Goal: Task Accomplishment & Management: Manage account settings

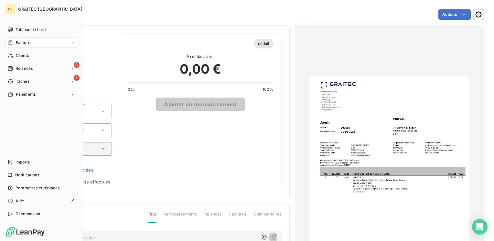
click at [33, 42] on div "Factures" at bounding box center [41, 42] width 72 height 10
click at [20, 40] on span "Factures" at bounding box center [24, 43] width 16 height 6
click at [24, 54] on span "Factures" at bounding box center [24, 56] width 16 height 6
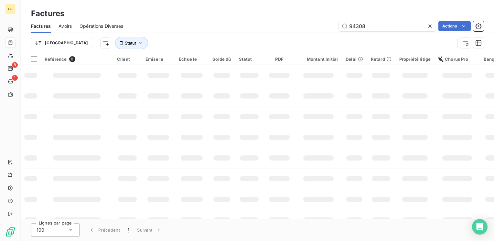
drag, startPoint x: 376, startPoint y: 26, endPoint x: 308, endPoint y: 34, distance: 69.0
click at [308, 34] on div "Factures Avoirs Opérations Diverses 94308 Actions Trier Statut" at bounding box center [257, 36] width 473 height 34
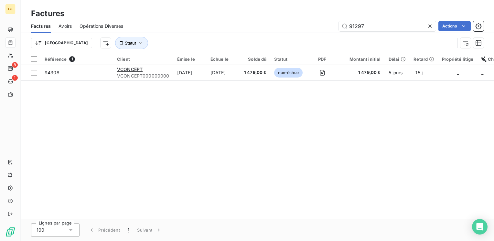
type input "91297"
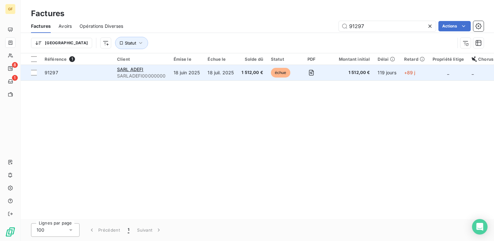
click at [146, 69] on div "SARL ADEFI" at bounding box center [141, 69] width 49 height 6
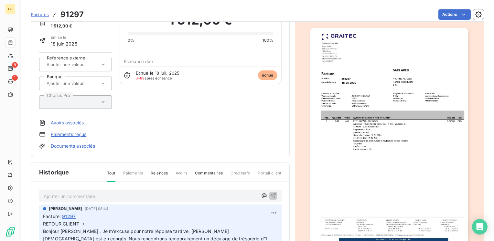
scroll to position [97, 0]
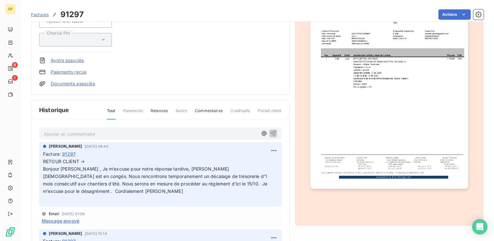
click at [120, 132] on p "Ajouter un commentaire ﻿" at bounding box center [151, 134] width 214 height 8
click at [270, 130] on icon "button" at bounding box center [273, 133] width 6 height 6
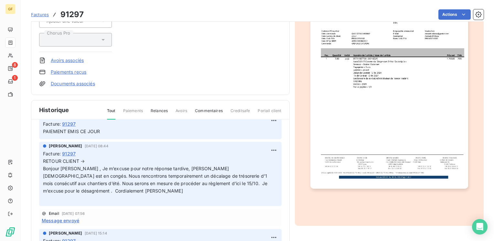
scroll to position [65, 0]
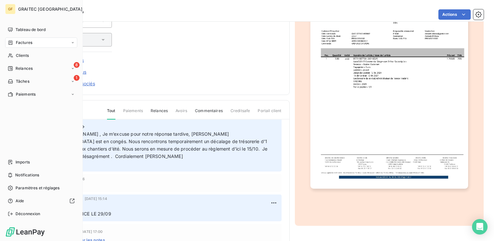
click at [30, 45] on span "Factures" at bounding box center [24, 43] width 16 height 6
click at [24, 56] on span "Factures" at bounding box center [24, 56] width 16 height 6
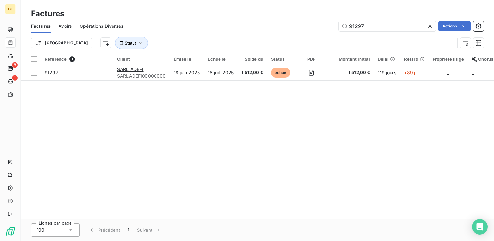
drag, startPoint x: 350, startPoint y: 29, endPoint x: 335, endPoint y: 33, distance: 16.2
click at [335, 33] on div "Factures Avoirs Opérations Diverses 91297 Actions" at bounding box center [257, 26] width 473 height 14
type input "94349"
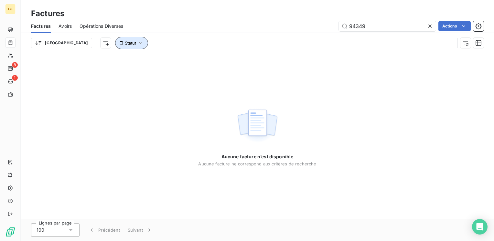
click at [137, 46] on icon "button" at bounding box center [140, 43] width 6 height 6
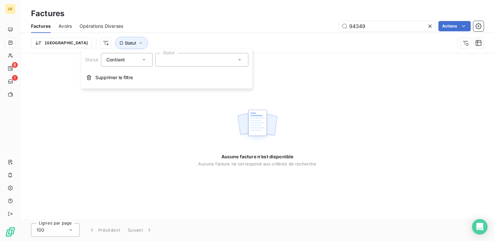
click at [363, 91] on div "Aucune facture n’est disponible Aucune facture ne correspond aux critères de re…" at bounding box center [257, 136] width 473 height 166
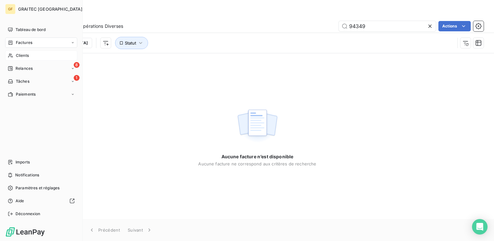
click at [19, 53] on span "Clients" at bounding box center [22, 56] width 13 height 6
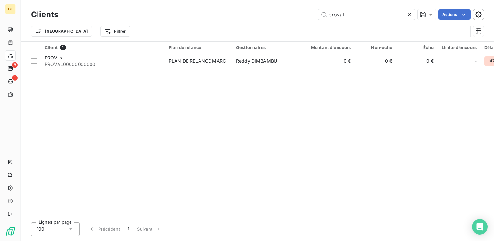
drag, startPoint x: 347, startPoint y: 15, endPoint x: 143, endPoint y: 20, distance: 204.7
click at [143, 20] on div "Clients proval Actions" at bounding box center [257, 15] width 453 height 14
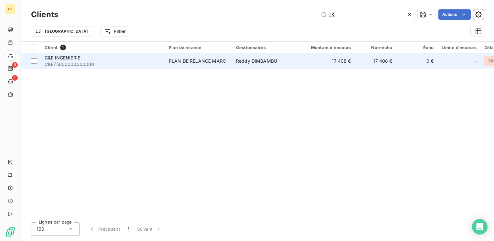
type input "c&"
click at [84, 58] on div "C&E INGENIERIE" at bounding box center [103, 58] width 116 height 6
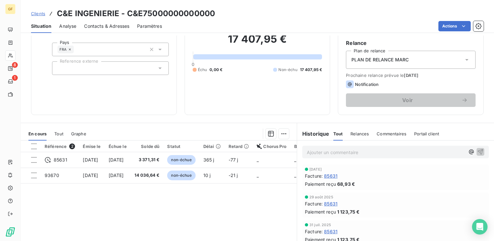
scroll to position [65, 0]
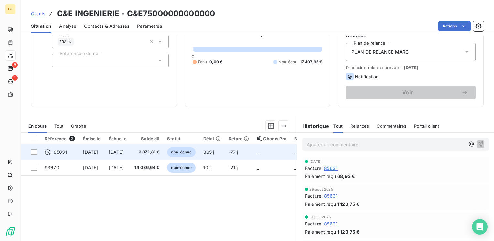
click at [160, 153] on span "3 371,31 €" at bounding box center [146, 152] width 25 height 6
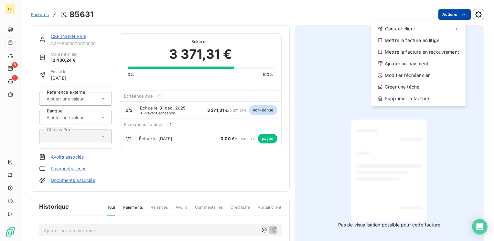
click at [451, 15] on html "GF 8 1 Factures 85631 Actions Contact client Mettre la facture en litige Mettre…" at bounding box center [247, 120] width 494 height 241
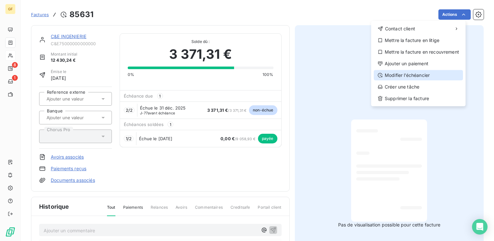
click at [413, 74] on div "Modifier l’échéancier" at bounding box center [418, 75] width 89 height 10
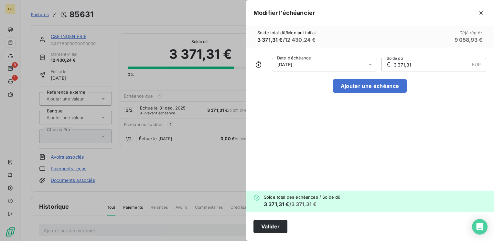
click at [368, 64] on icon at bounding box center [370, 64] width 6 height 6
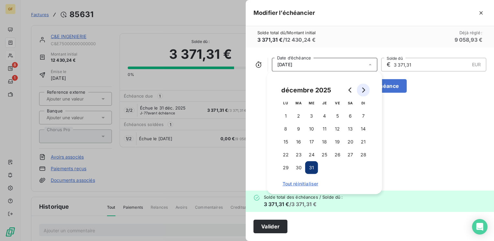
click at [365, 92] on icon "Go to next month" at bounding box center [363, 90] width 5 height 5
click at [327, 143] on button "15" at bounding box center [324, 141] width 13 height 13
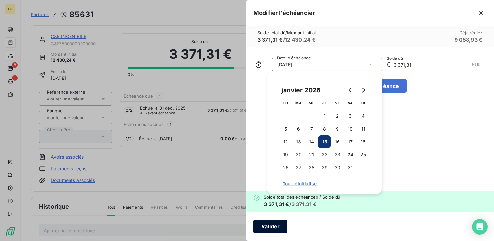
click at [282, 226] on button "Valider" at bounding box center [270, 227] width 34 height 14
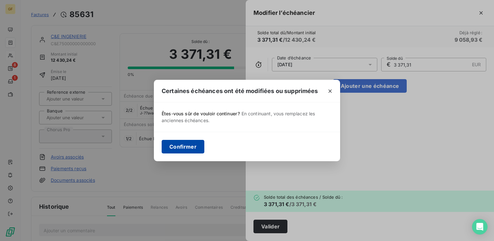
click at [190, 148] on button "Confirmer" at bounding box center [183, 147] width 43 height 14
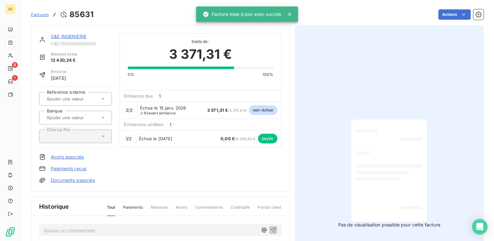
click at [56, 37] on link "C&E INGENIERIE" at bounding box center [69, 36] width 36 height 5
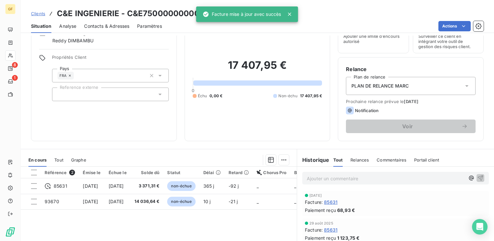
scroll to position [97, 0]
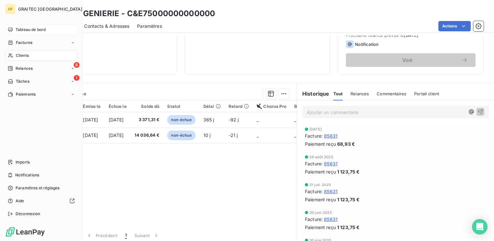
click at [33, 28] on span "Tableau de bord" at bounding box center [31, 30] width 30 height 6
